Goal: Navigation & Orientation: Find specific page/section

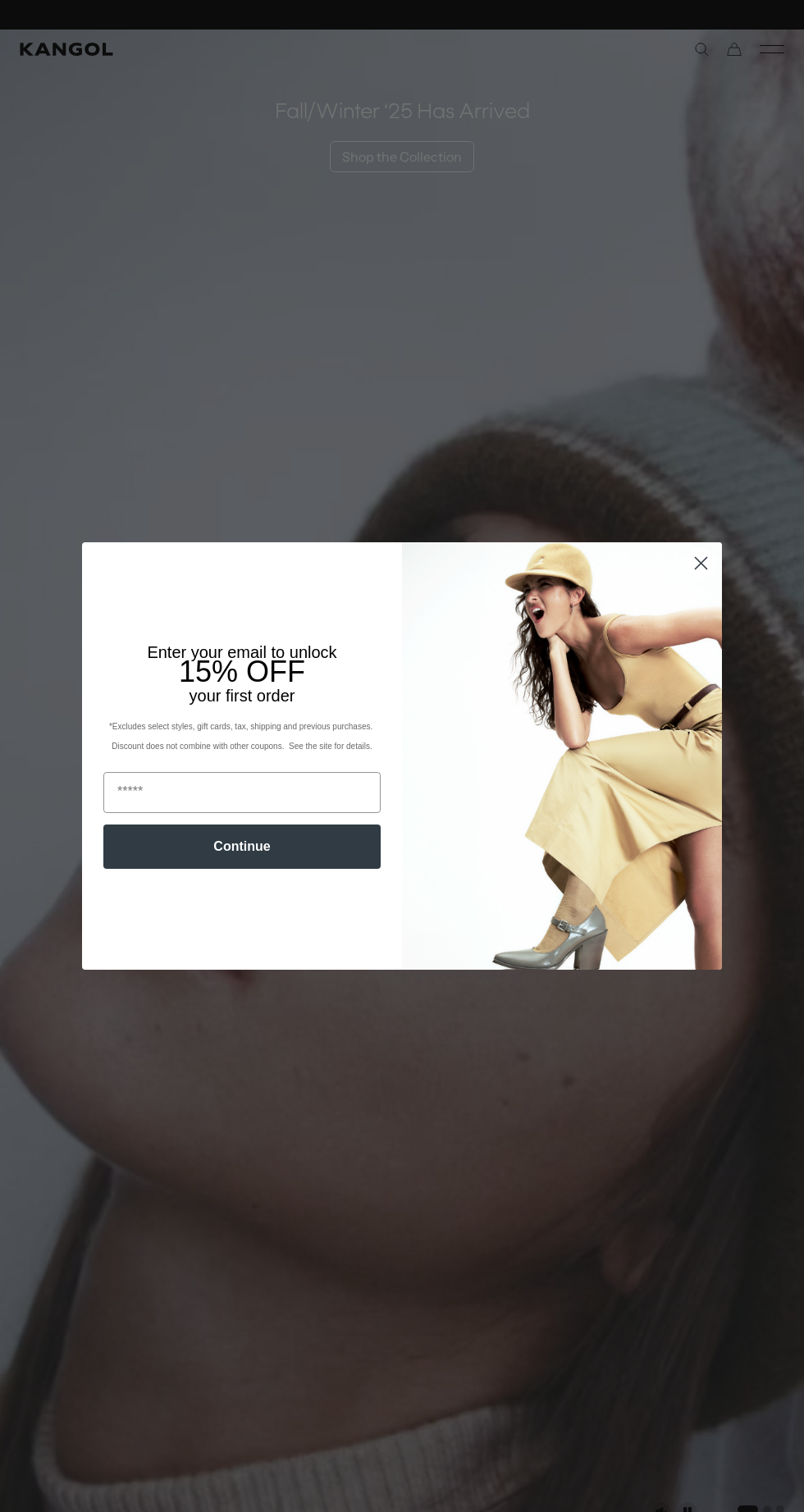
click at [700, 568] on circle "Close dialog" at bounding box center [700, 562] width 27 height 27
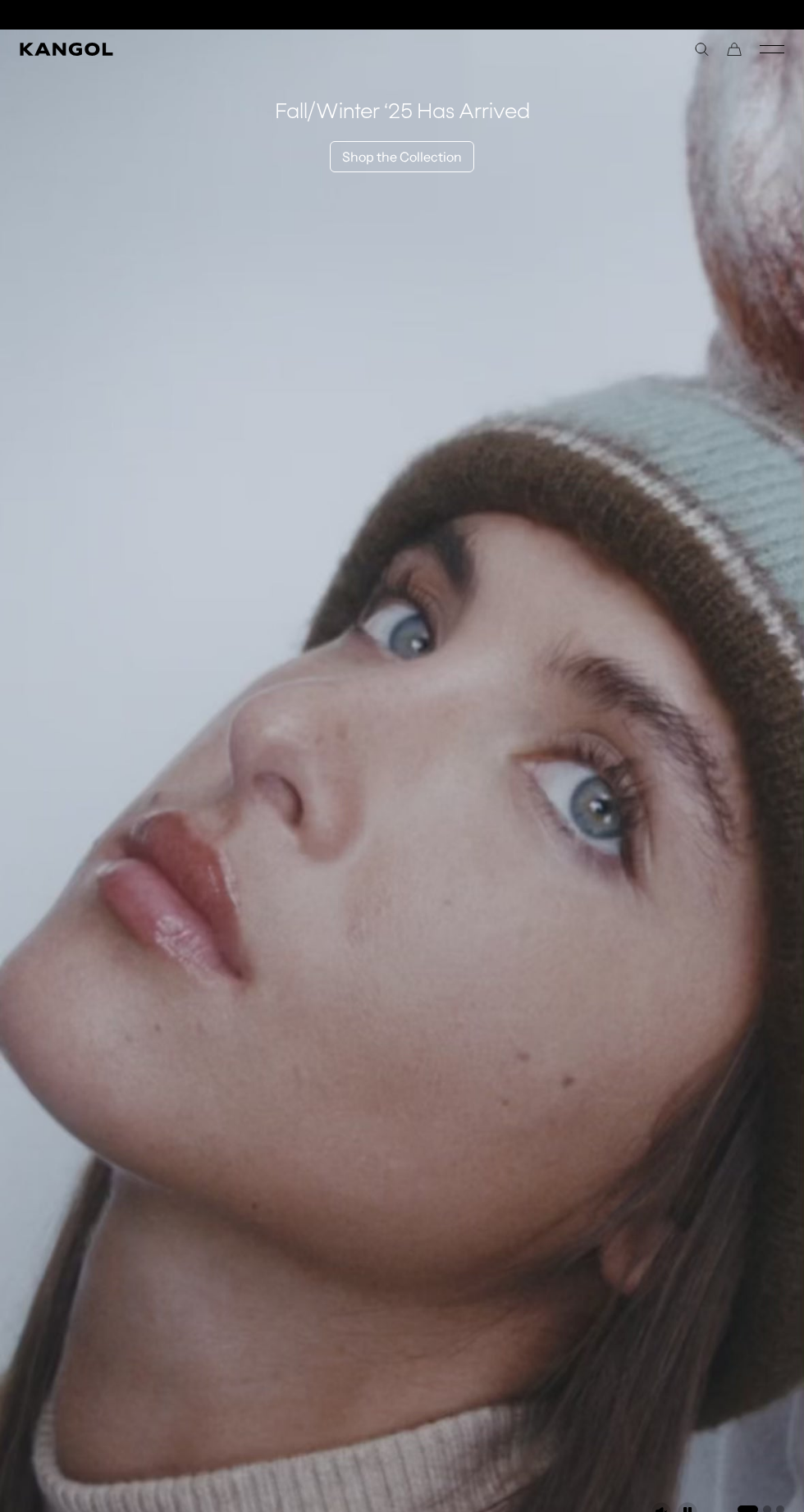
click at [706, 593] on circle "Close dialog" at bounding box center [700, 605] width 27 height 27
click at [775, 49] on icon "Mobile Menu" at bounding box center [772, 49] width 25 height 15
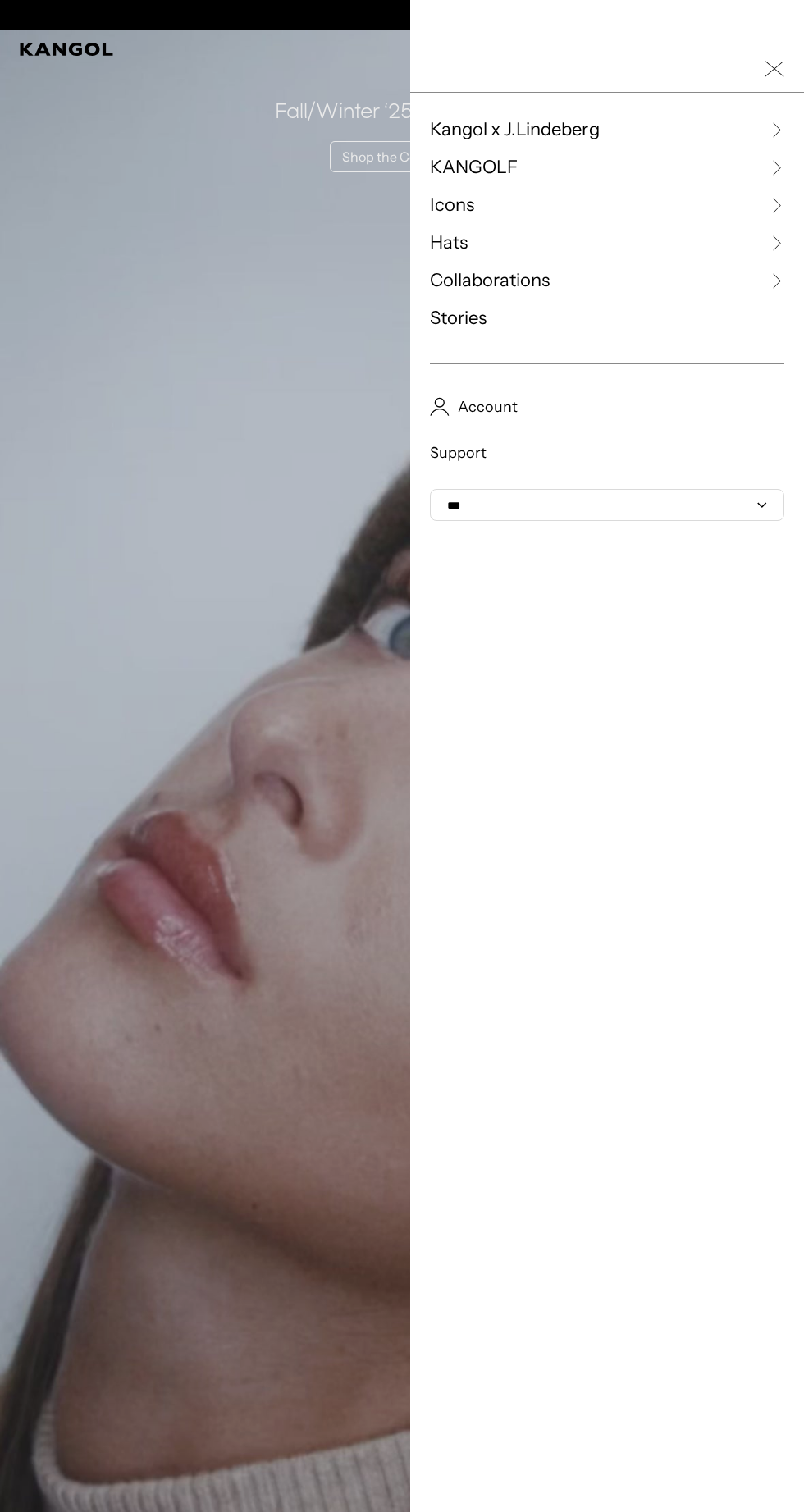
scroll to position [0, 338]
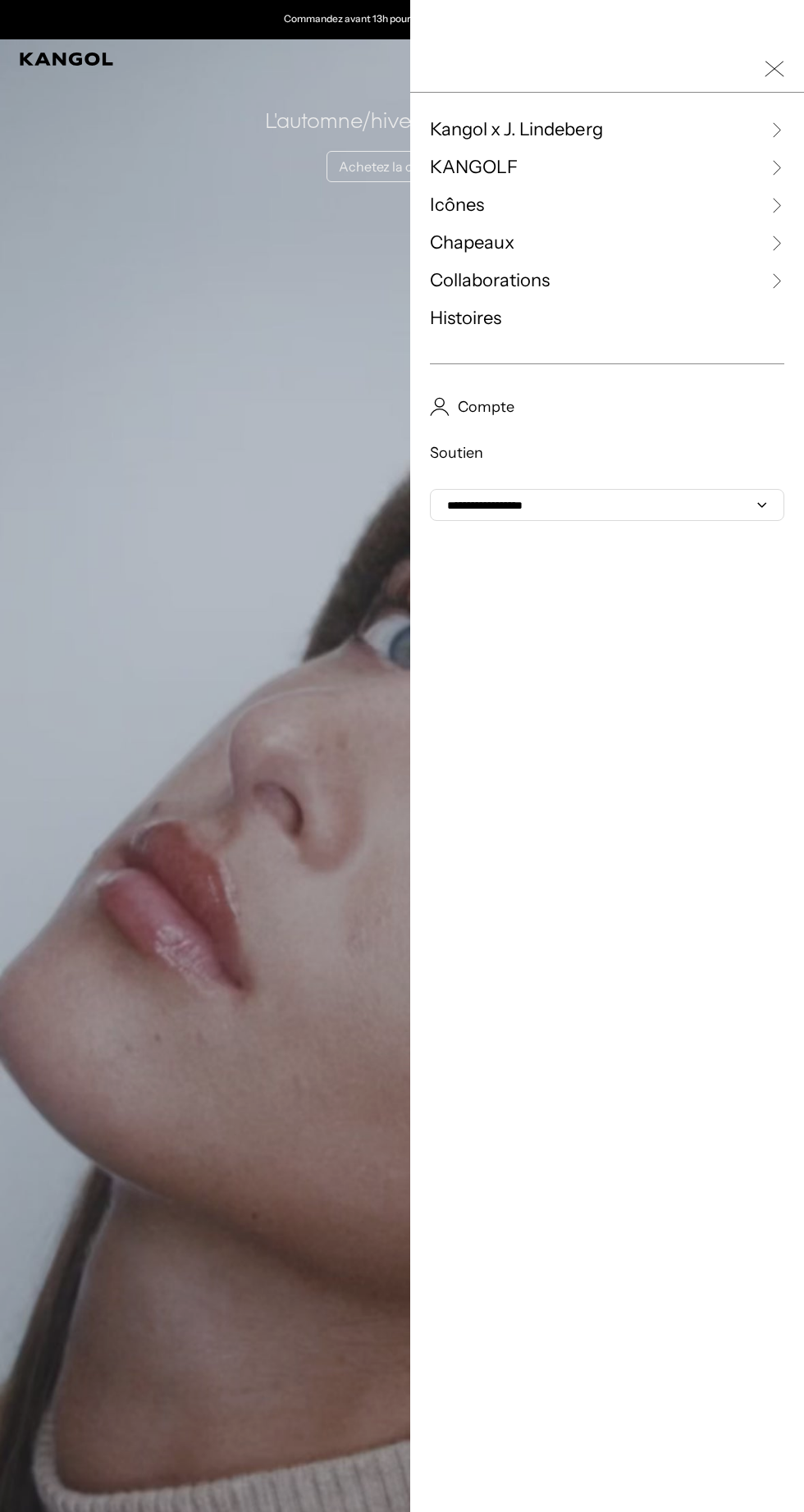
click at [249, 678] on div at bounding box center [402, 756] width 804 height 1512
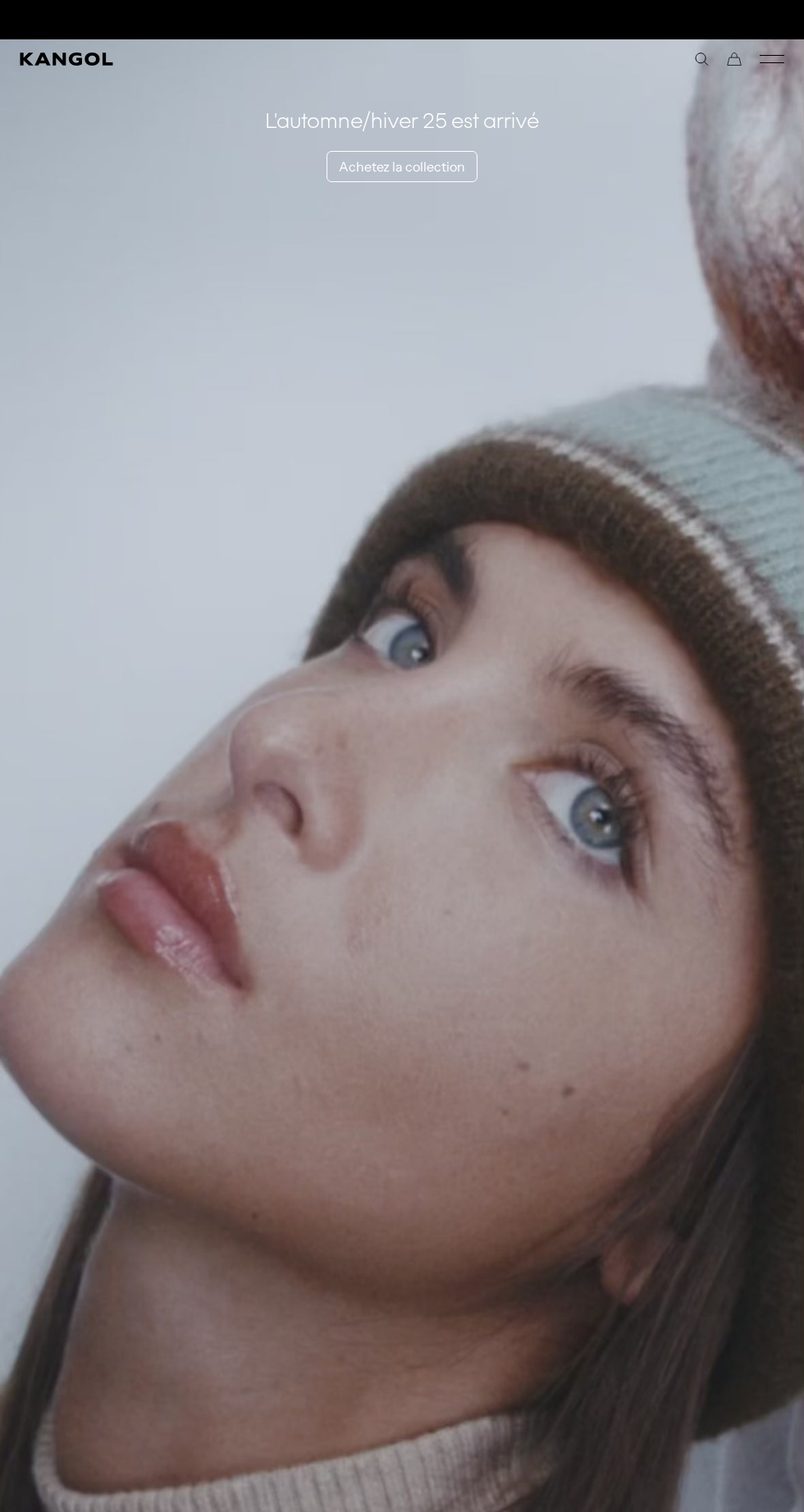
scroll to position [0, 0]
click at [770, 60] on icon "Menu mobile" at bounding box center [772, 59] width 25 height 15
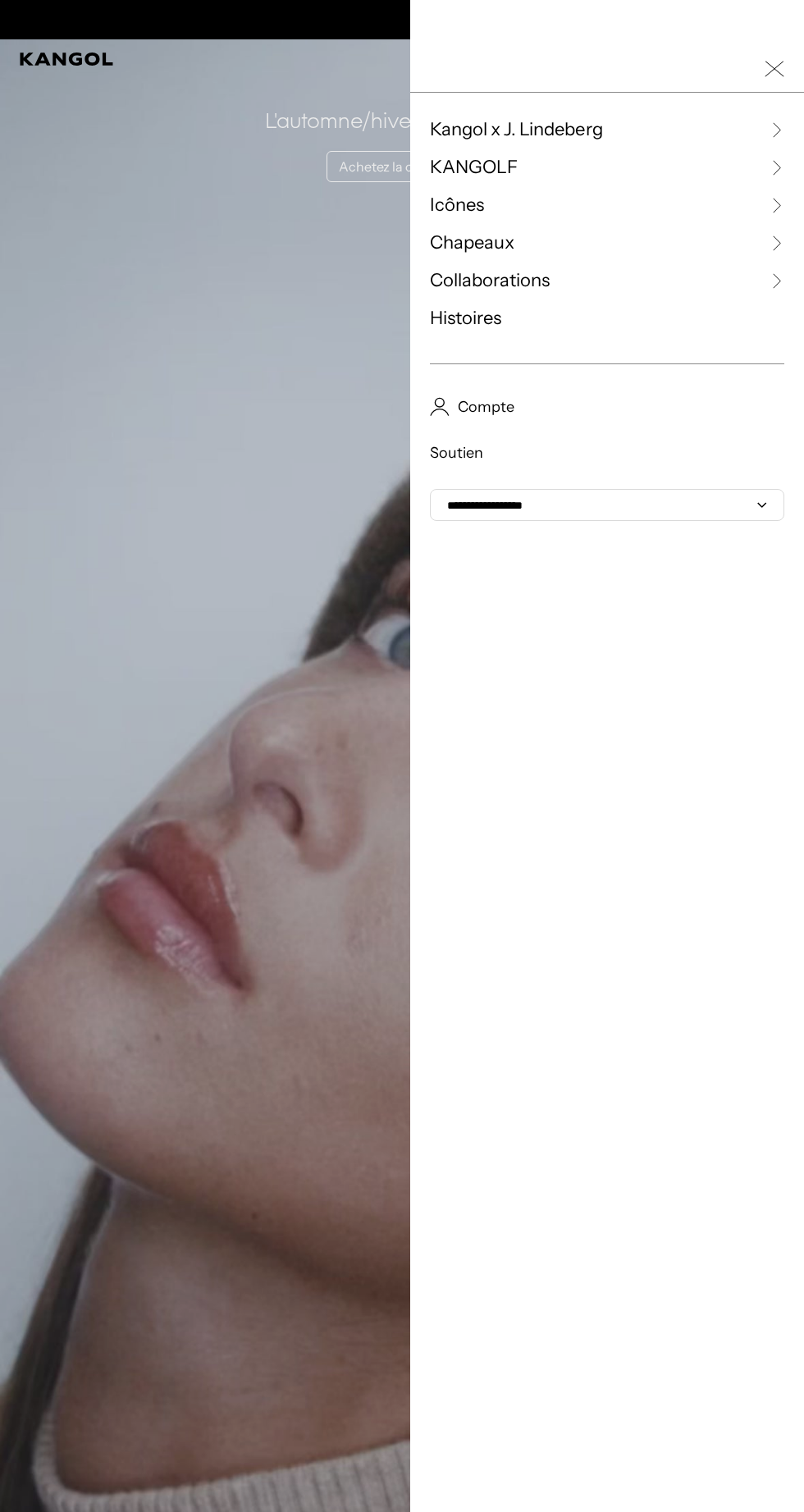
scroll to position [0, 338]
click at [776, 131] on icon at bounding box center [776, 129] width 16 height 16
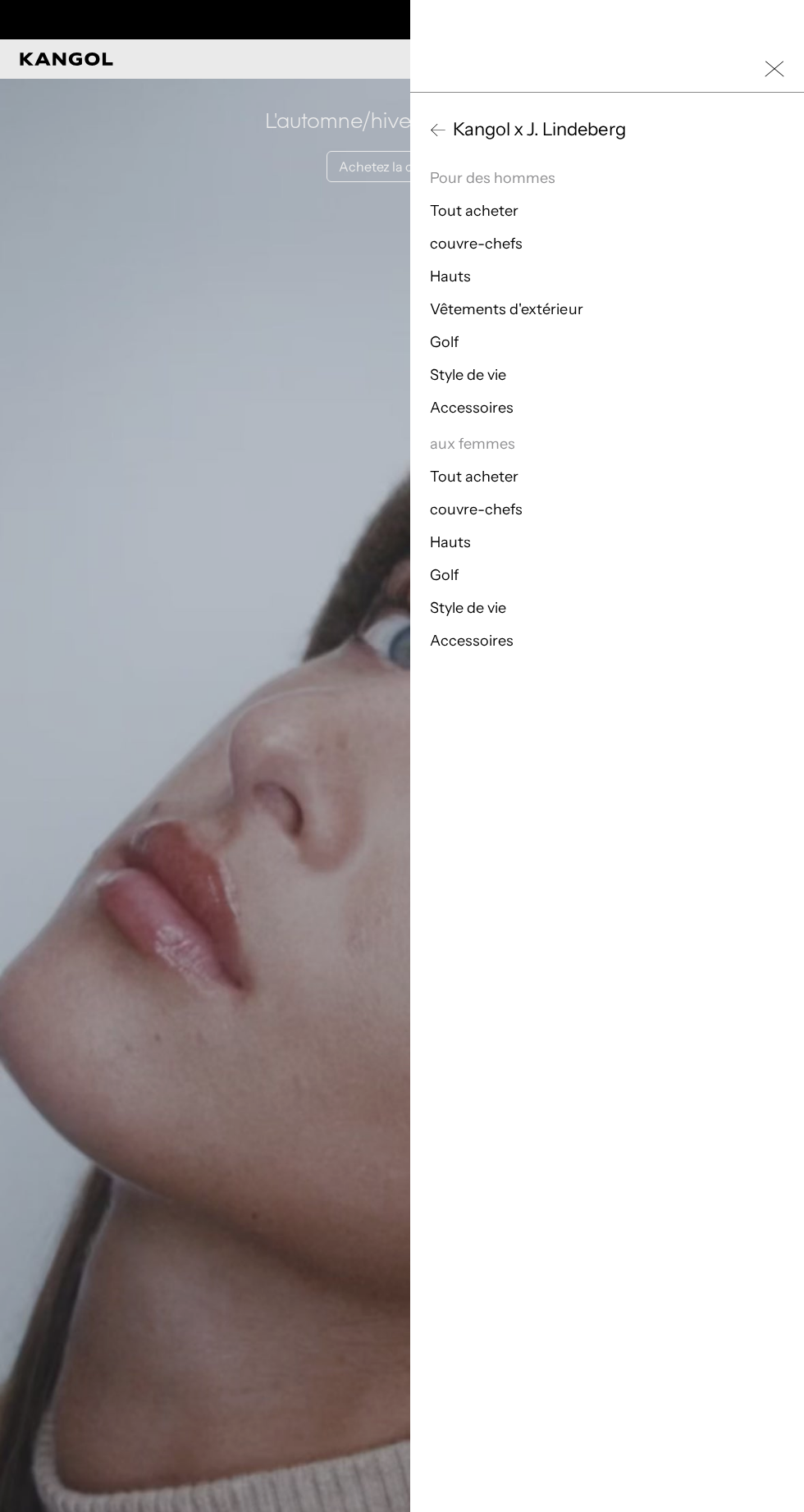
scroll to position [0, 0]
click at [490, 311] on font "Vêtements d'extérieur" at bounding box center [506, 309] width 154 height 18
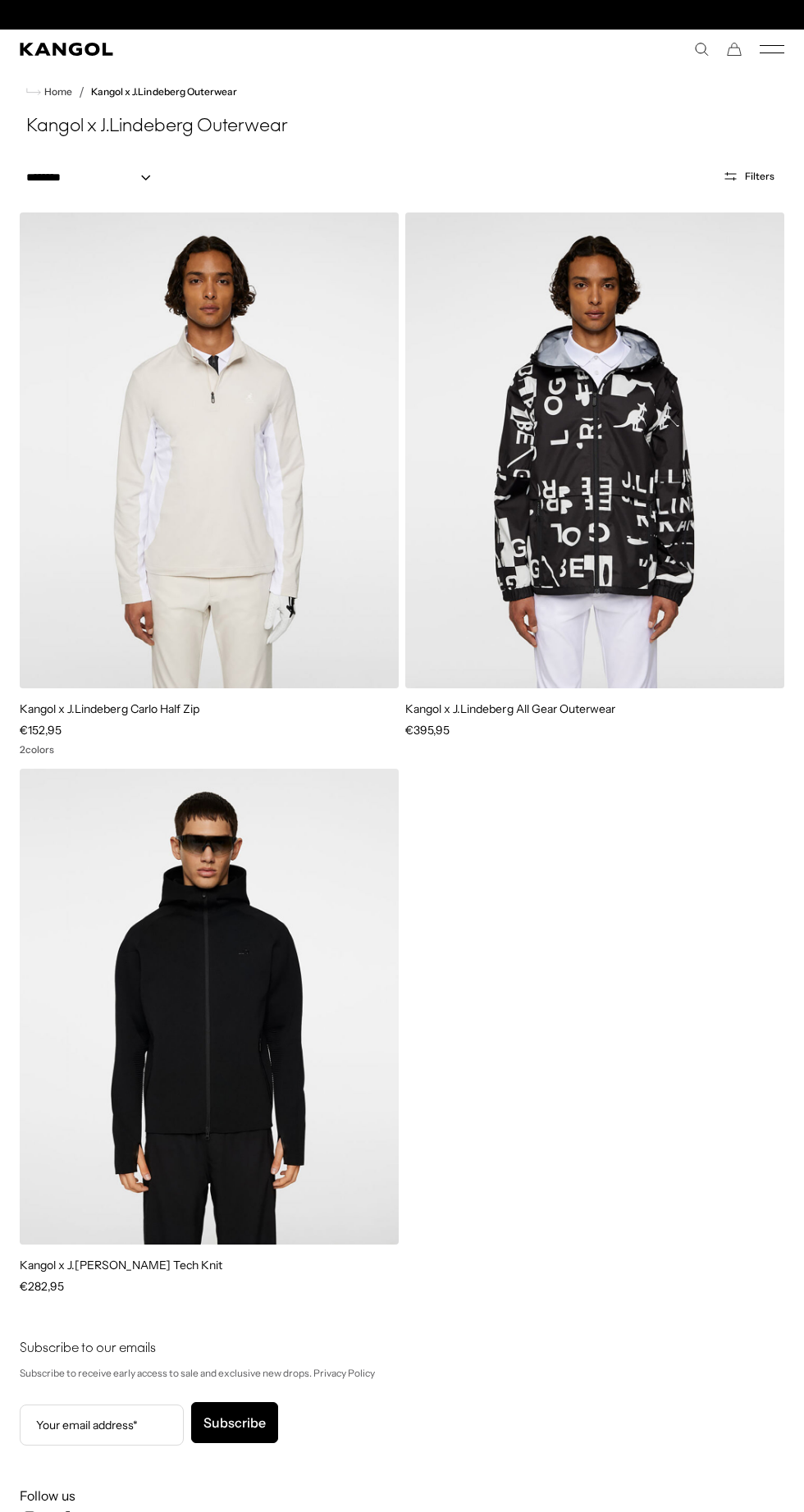
scroll to position [0, 338]
click at [706, 53] on use "Search here" at bounding box center [702, 49] width 12 height 12
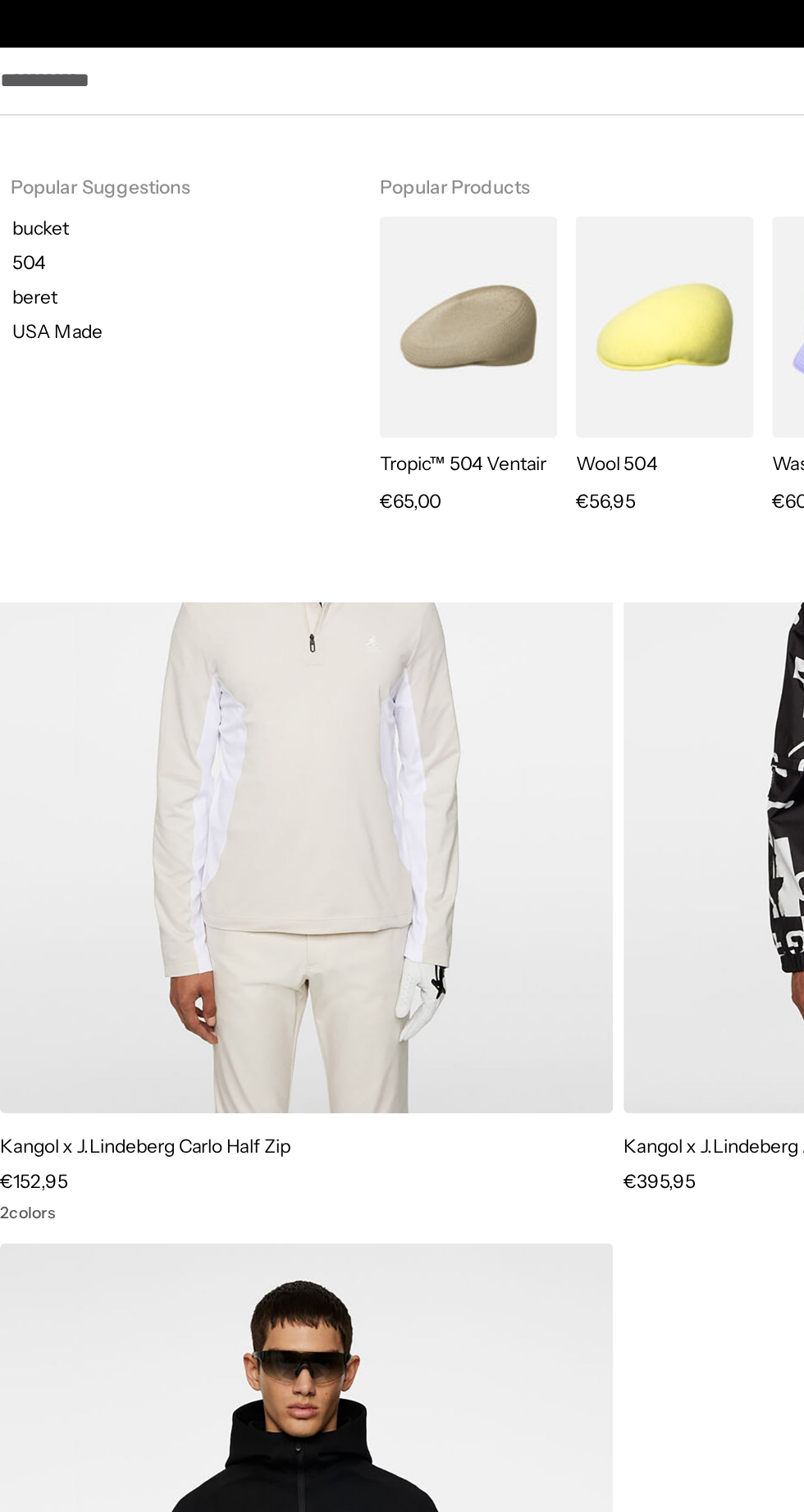
scroll to position [0, 0]
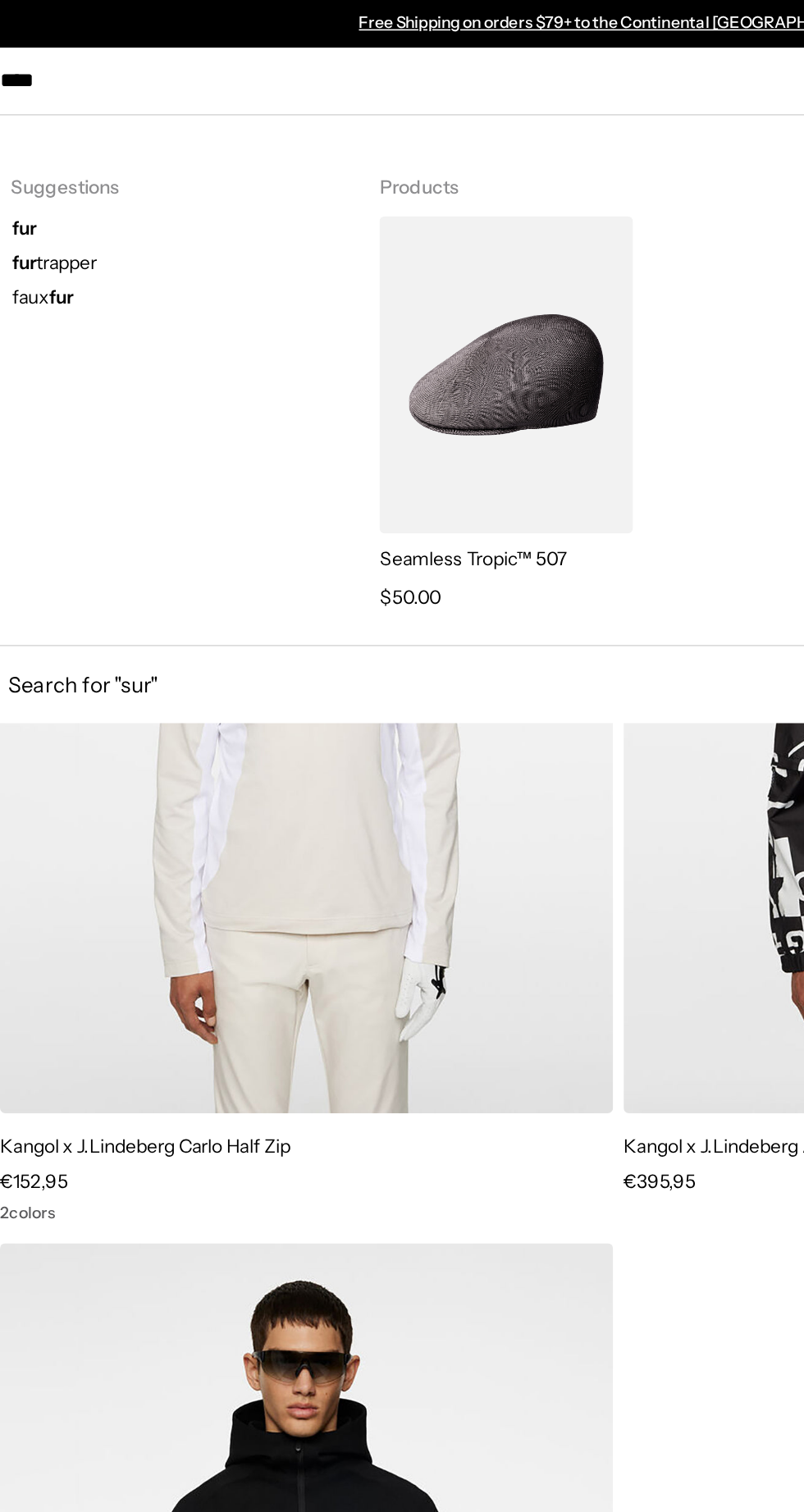
type input "*****"
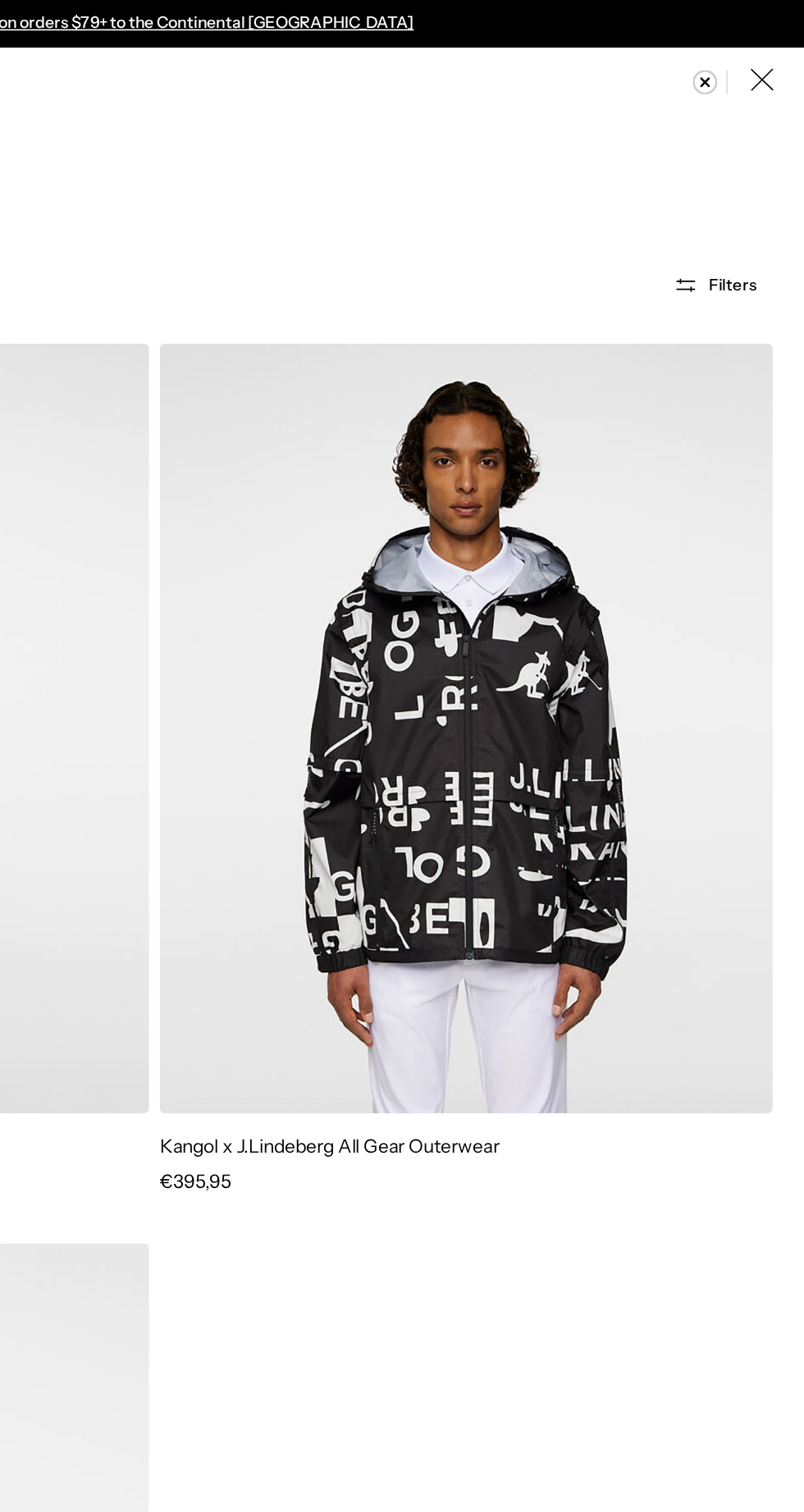
click at [781, 58] on button "Close" at bounding box center [778, 49] width 33 height 33
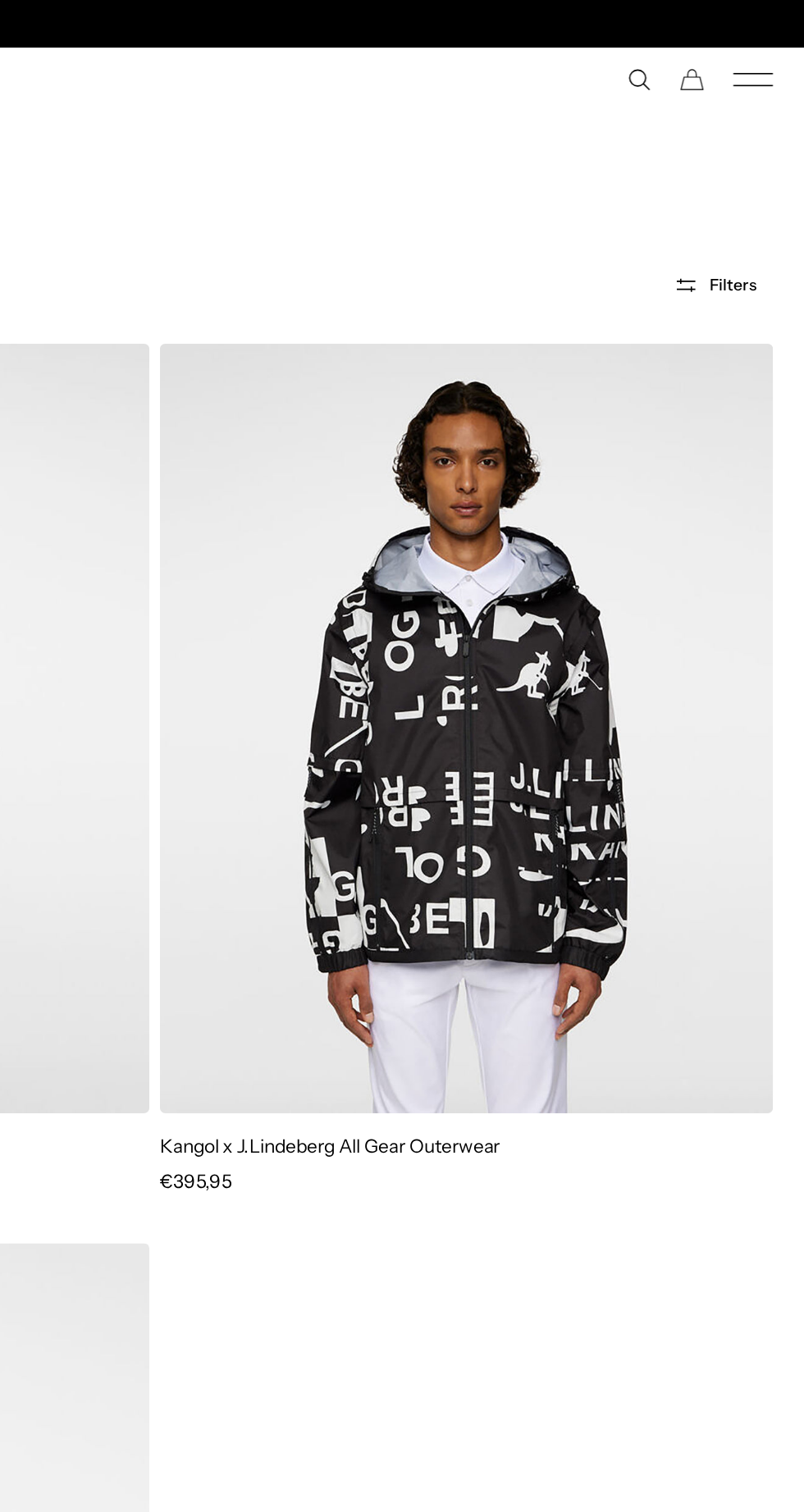
click at [778, 53] on rect "Mobile Menu" at bounding box center [772, 53] width 25 height 1
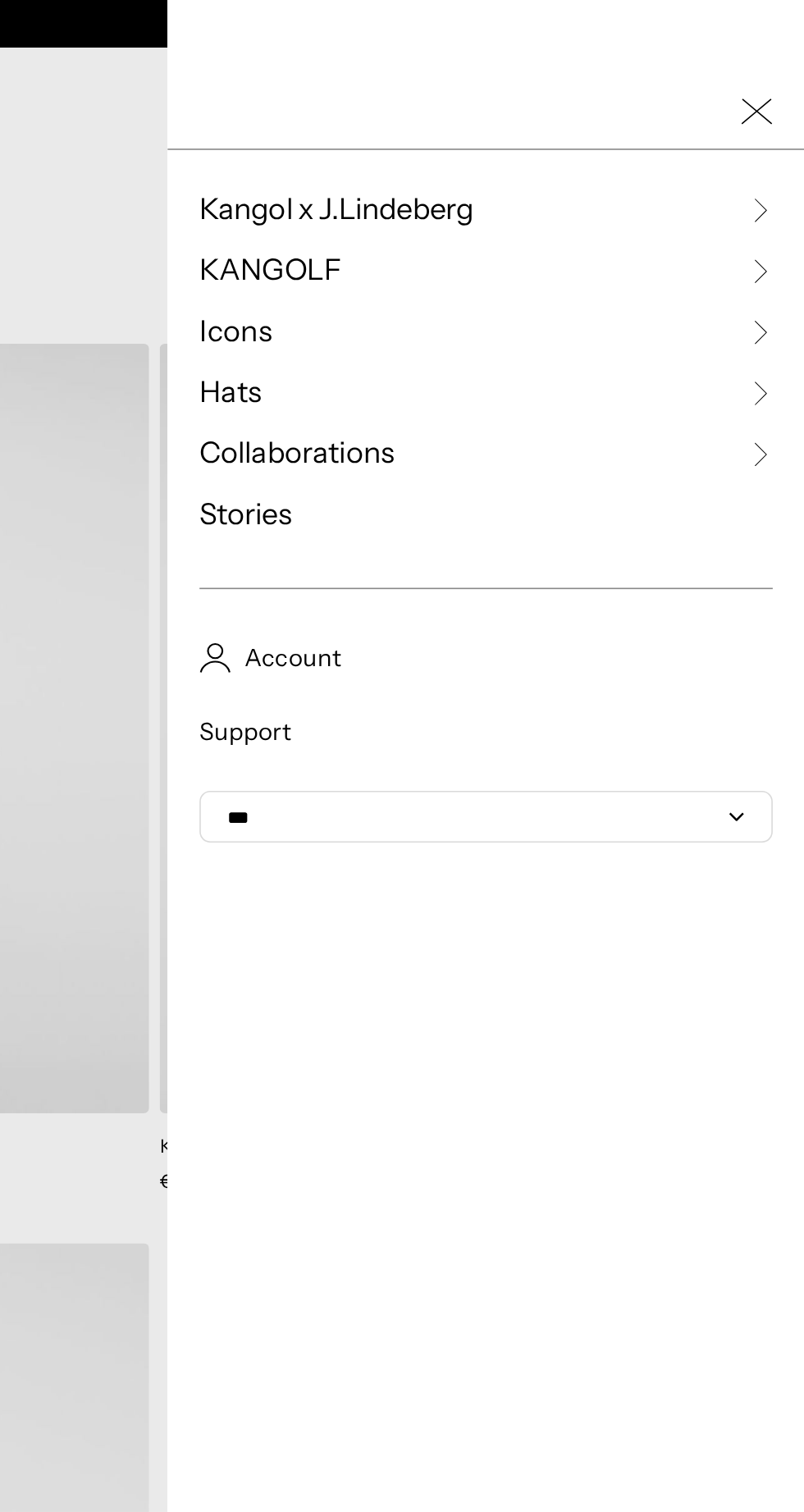
scroll to position [0, 338]
click at [766, 215] on link "Icons" at bounding box center [606, 205] width 355 height 25
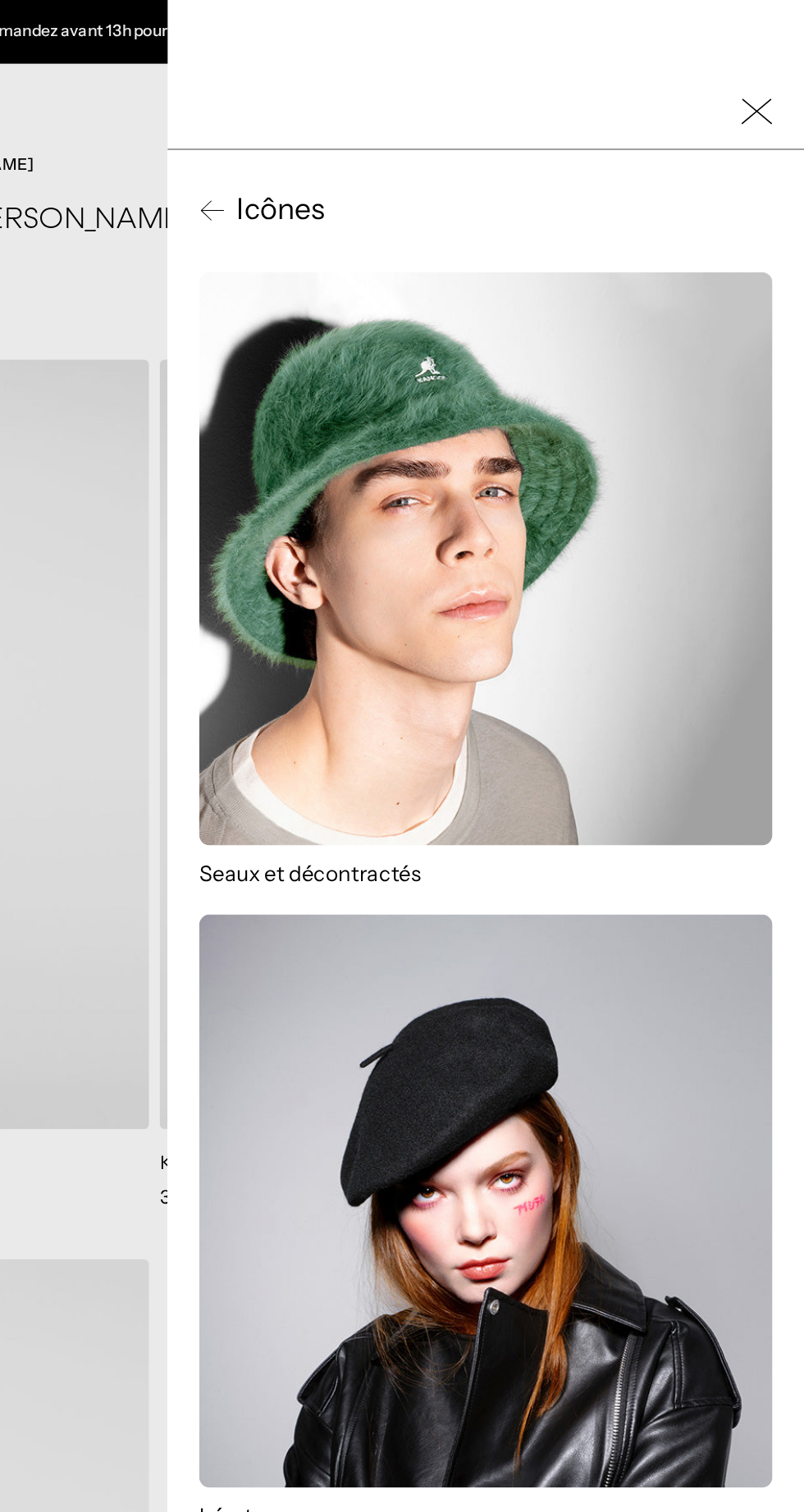
click at [774, 69] on rect "Fermer la navigation mobile" at bounding box center [775, 68] width 19 height 16
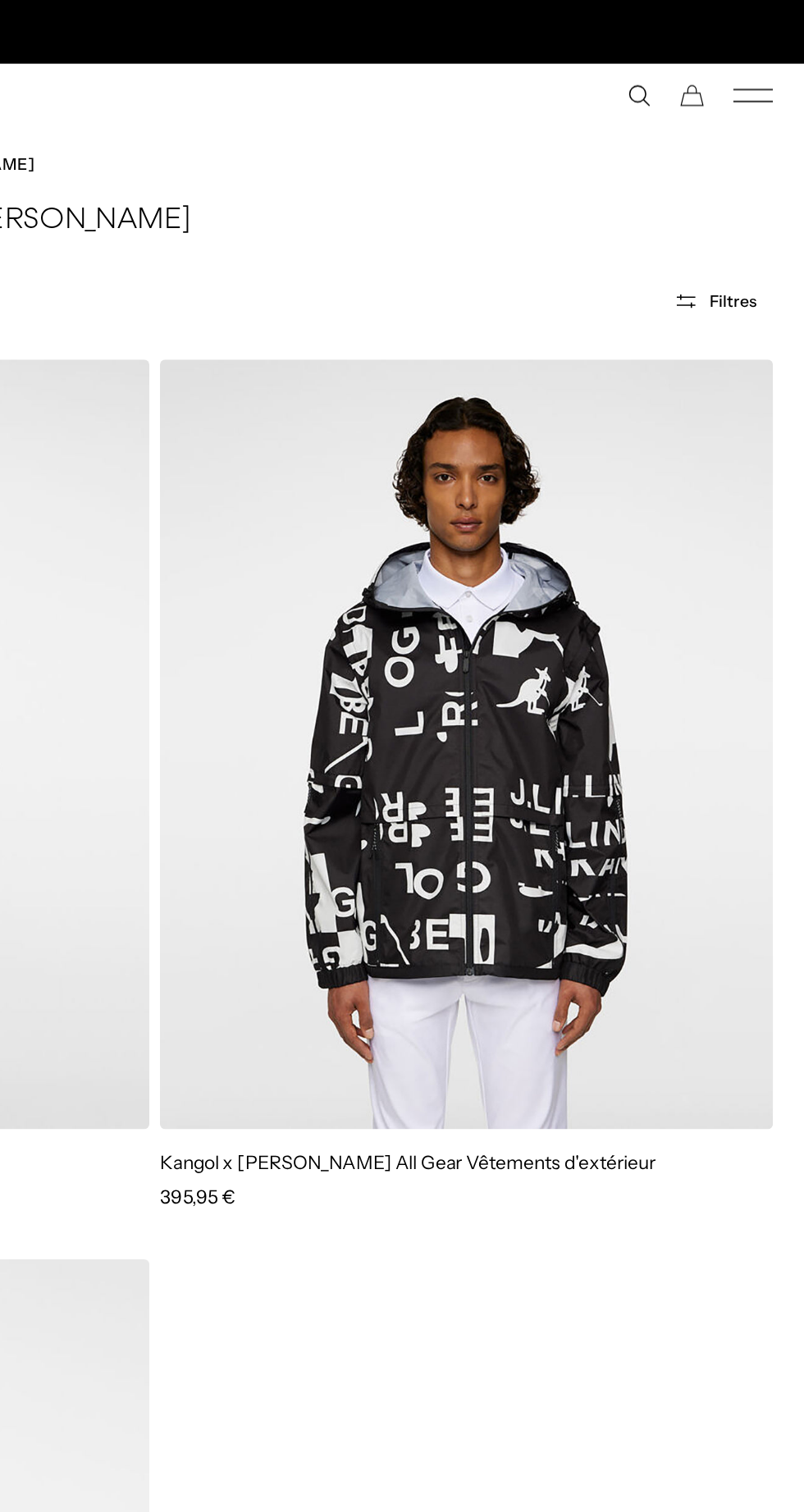
scroll to position [0, 0]
click at [783, 59] on icon "Menu mobile" at bounding box center [772, 59] width 25 height 15
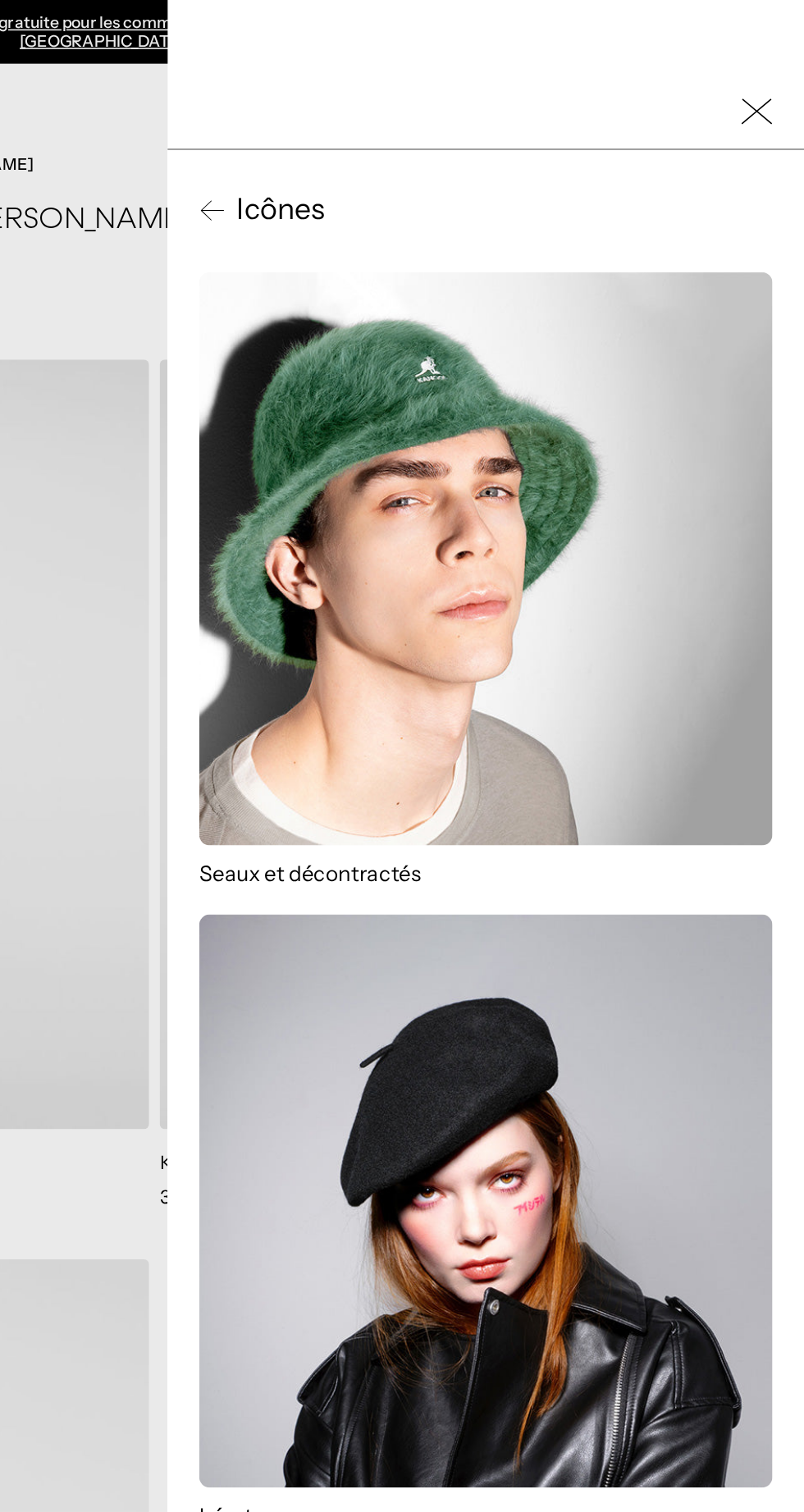
click at [435, 129] on icon at bounding box center [437, 130] width 15 height 12
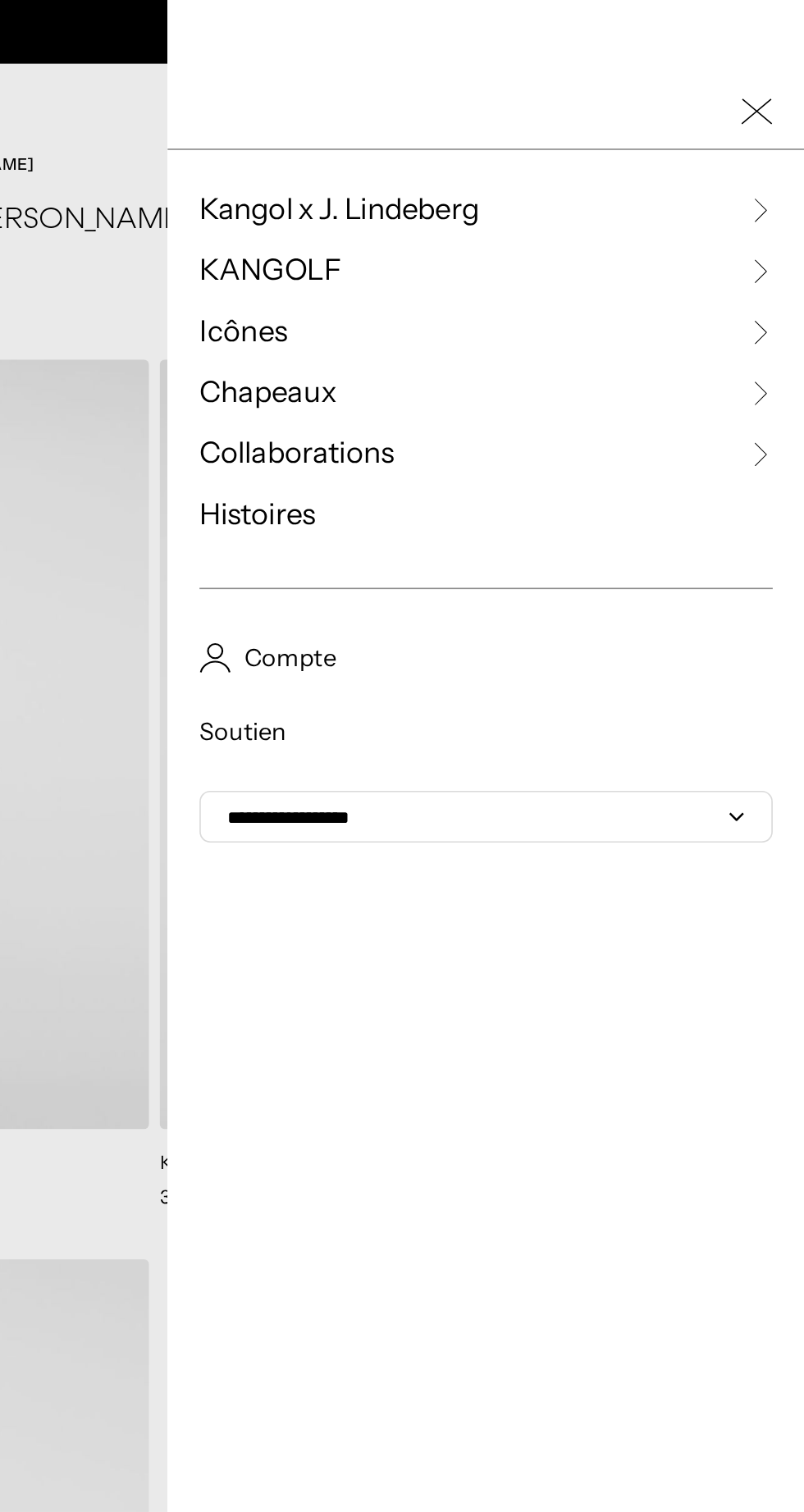
scroll to position [0, 338]
click at [780, 126] on icon at bounding box center [776, 129] width 16 height 16
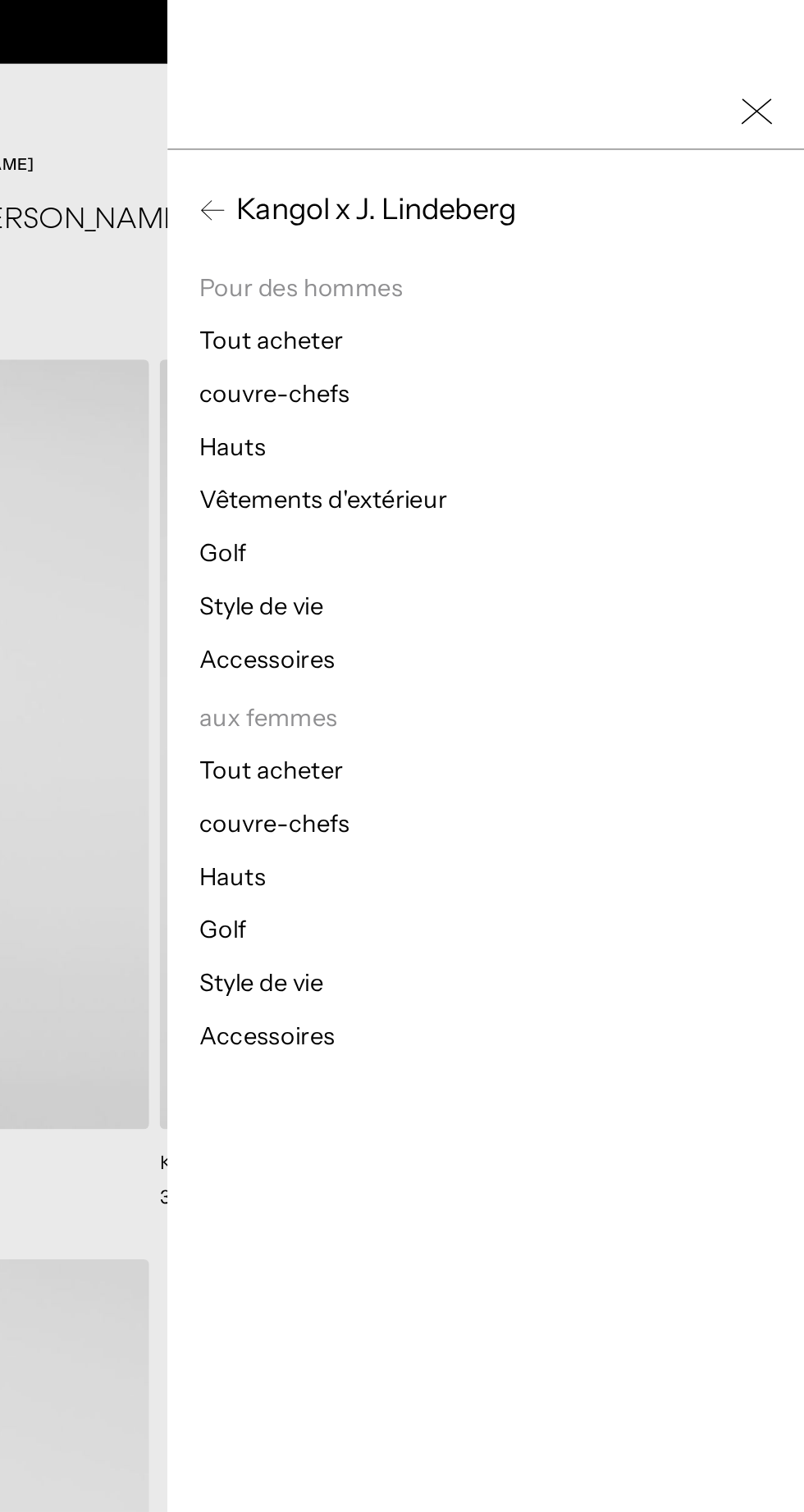
scroll to position [0, 0]
click at [463, 276] on font "Hauts" at bounding box center [450, 276] width 41 height 18
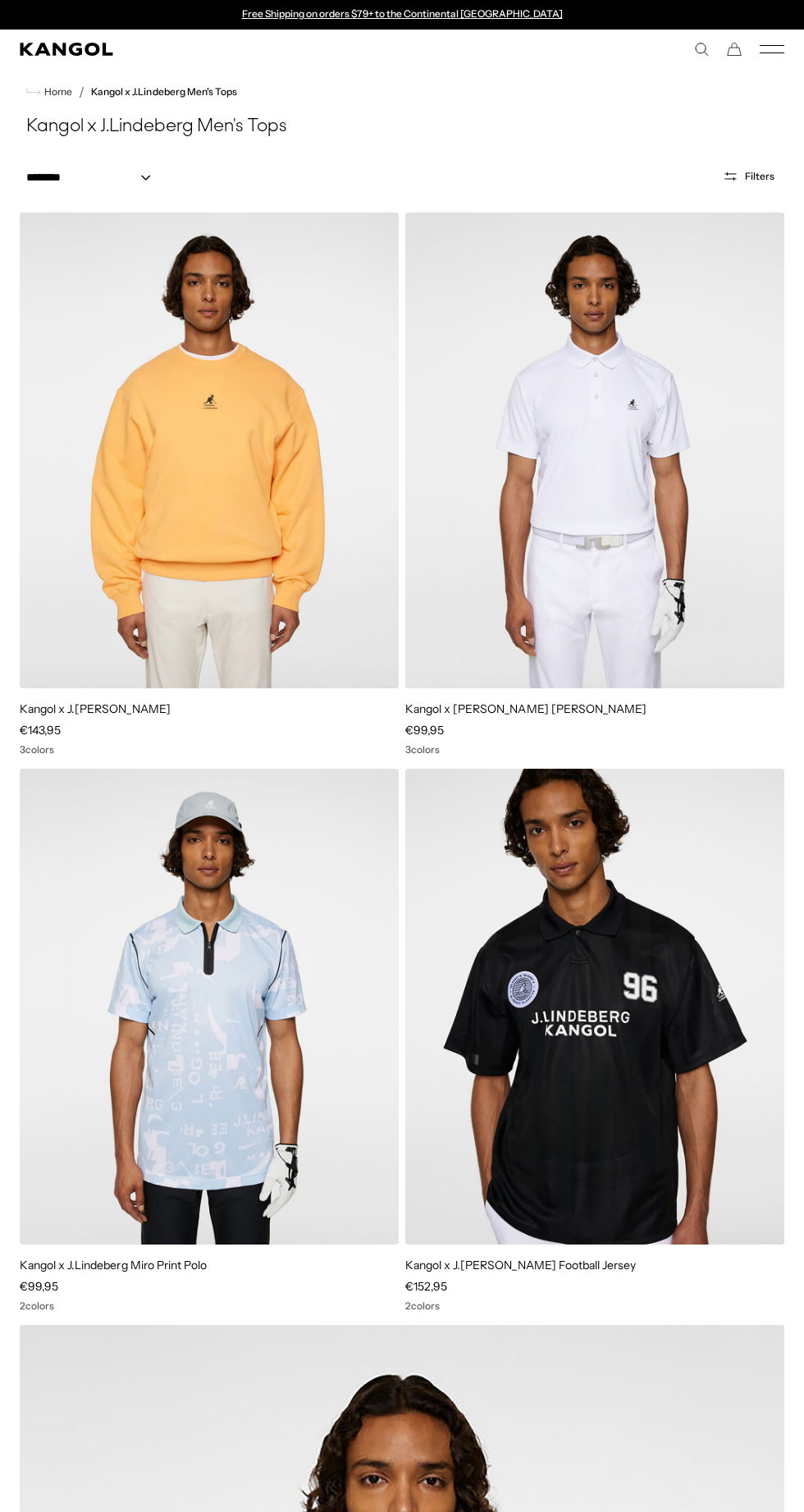
click at [774, 49] on icon "Mobile Menu" at bounding box center [772, 49] width 25 height 15
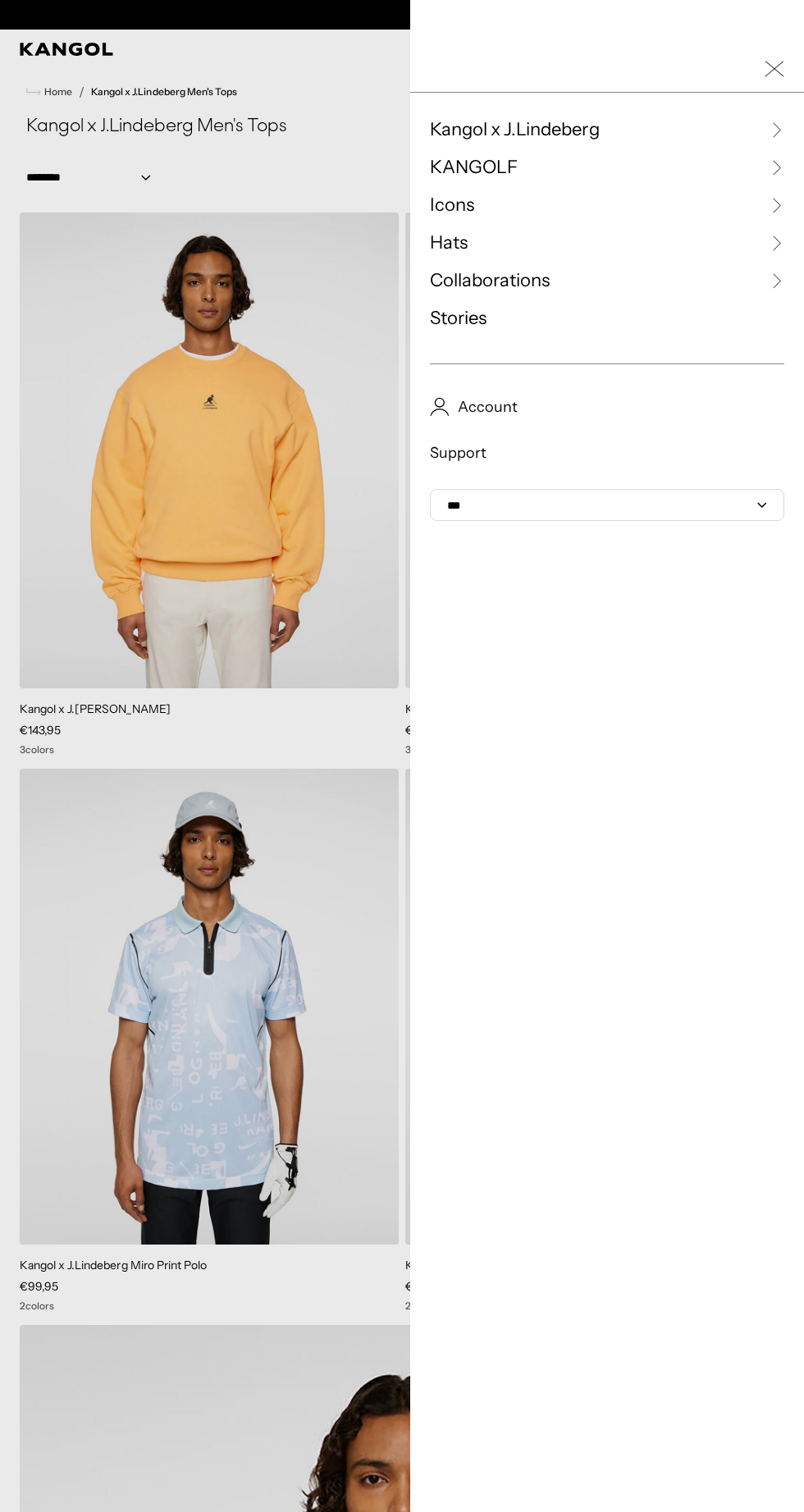
scroll to position [0, 338]
click at [776, 129] on icon at bounding box center [776, 129] width 16 height 16
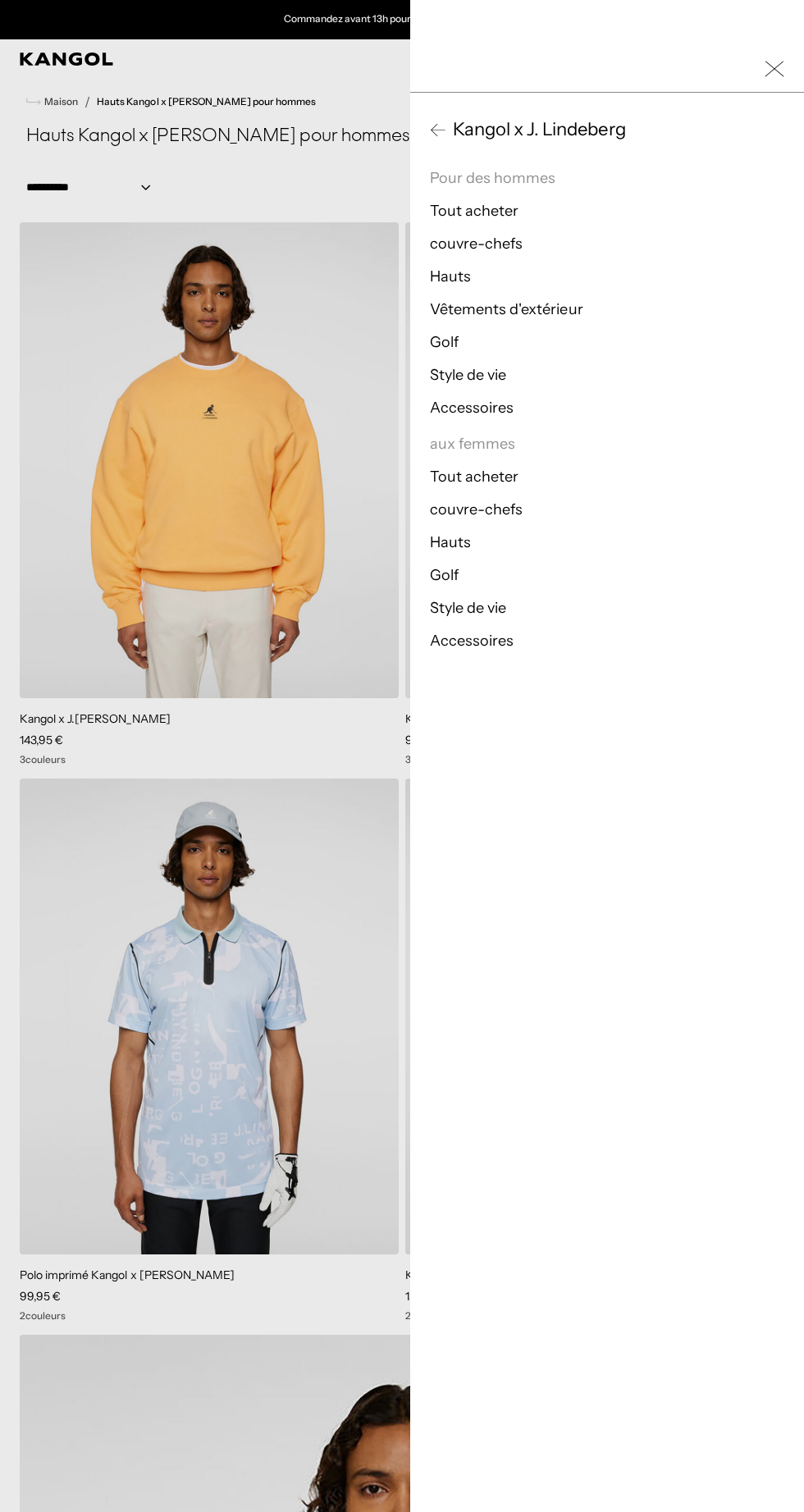
click at [491, 366] on font "Style de vie" at bounding box center [468, 374] width 76 height 18
